Goal: Check status: Check status

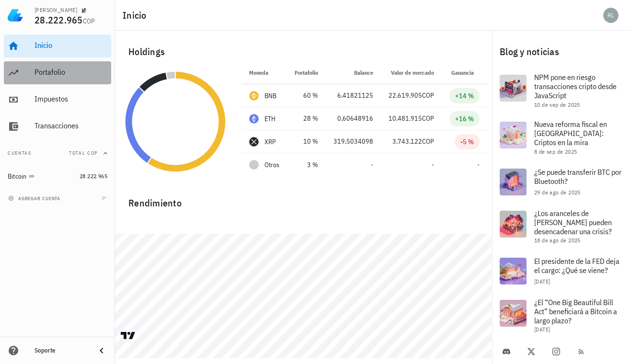
click at [59, 76] on div "Portafolio" at bounding box center [70, 72] width 73 height 9
